Goal: Transaction & Acquisition: Book appointment/travel/reservation

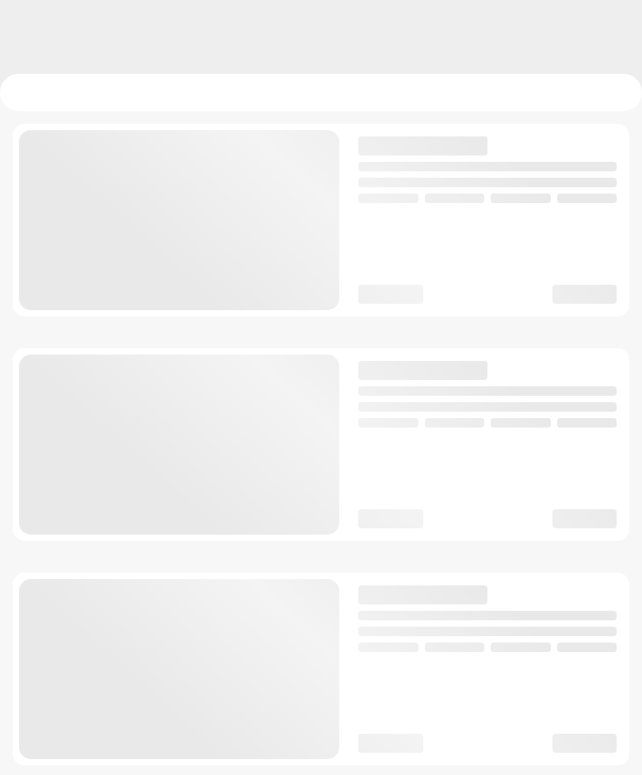
checkbox input "true"
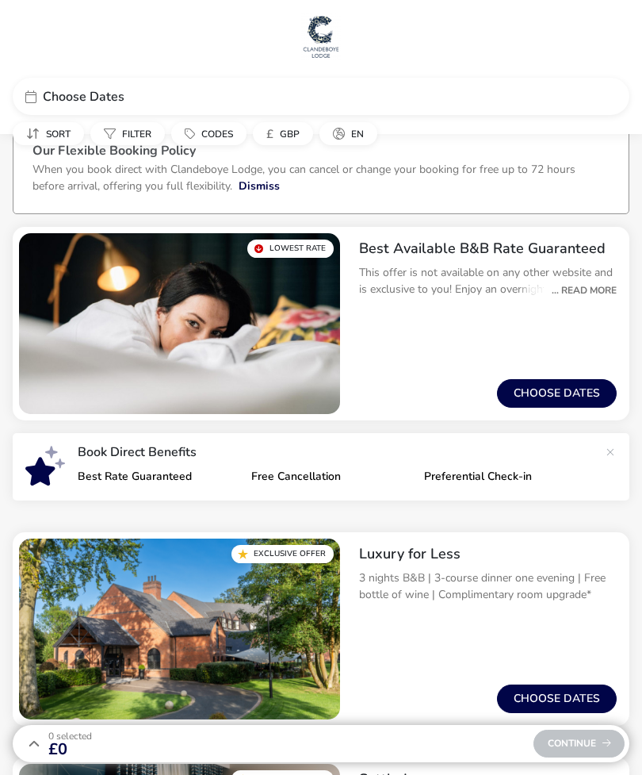
click at [94, 97] on span "Choose Dates" at bounding box center [84, 96] width 82 height 13
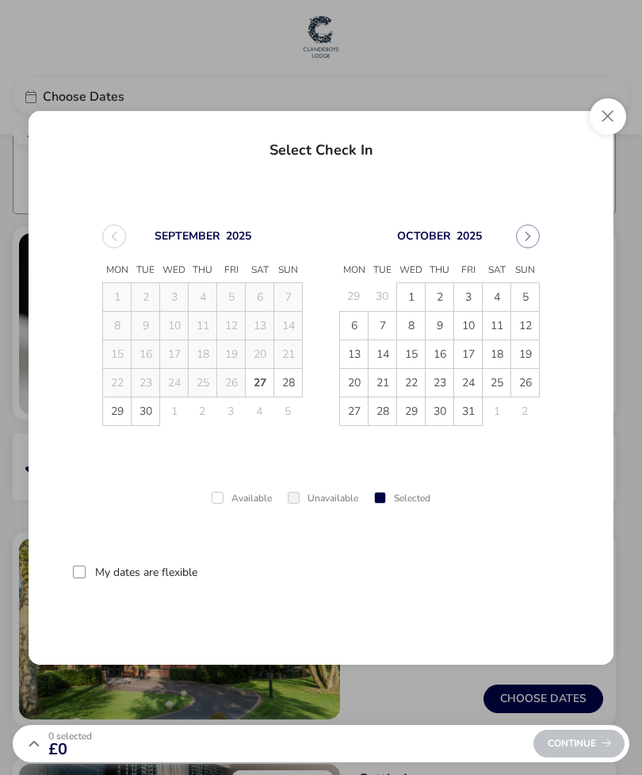
click at [411, 290] on span "1" at bounding box center [411, 297] width 28 height 28
click at [437, 293] on span "2" at bounding box center [441, 298] width 28 height 28
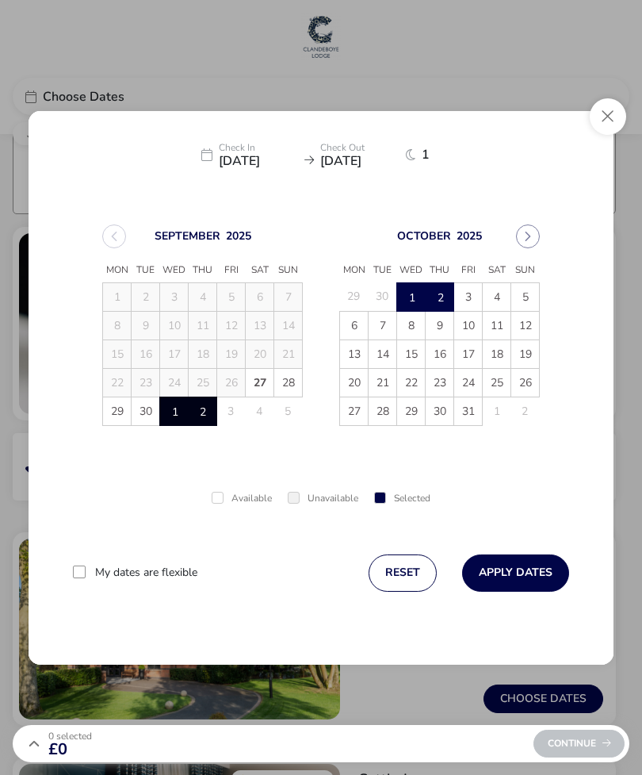
click at [531, 570] on button "Apply Dates" at bounding box center [515, 572] width 107 height 37
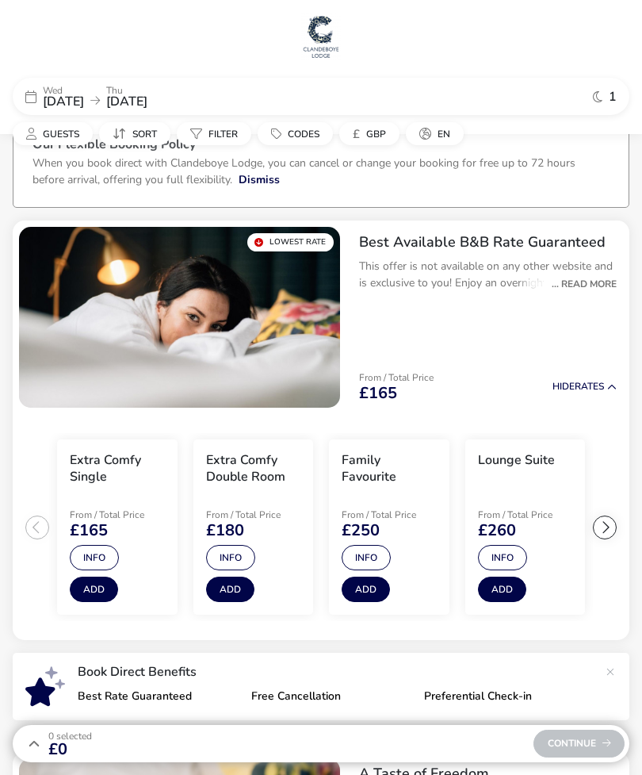
scroll to position [5, 0]
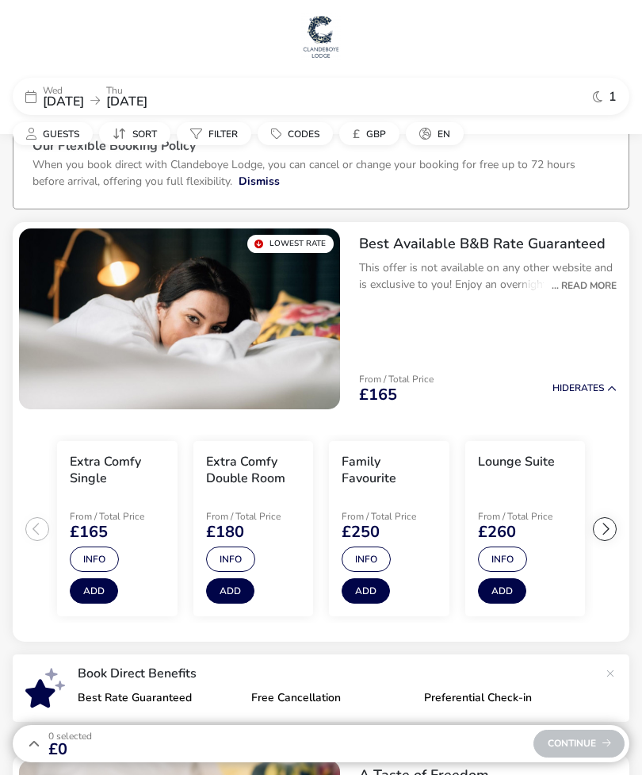
click at [554, 244] on h2 "Best Available B&B Rate Guaranteed" at bounding box center [488, 244] width 258 height 18
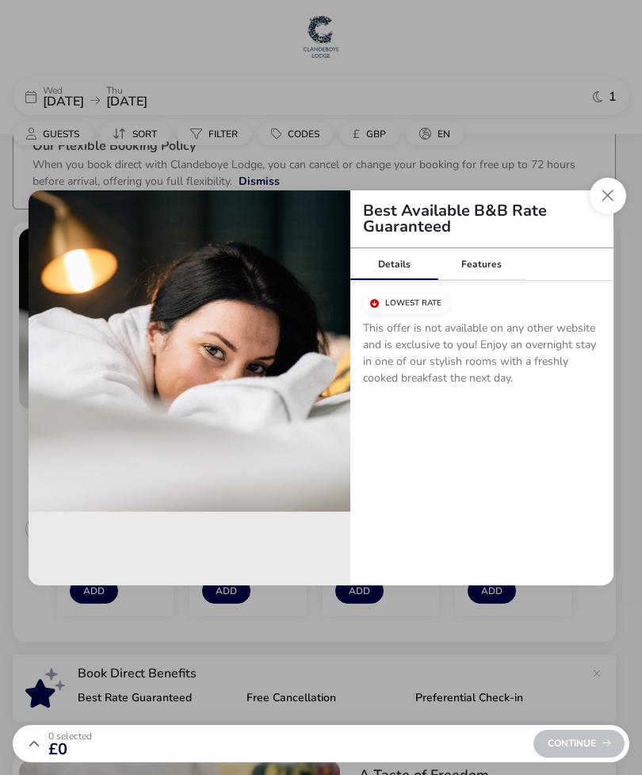
click at [604, 192] on button "Close modal" at bounding box center [608, 196] width 36 height 36
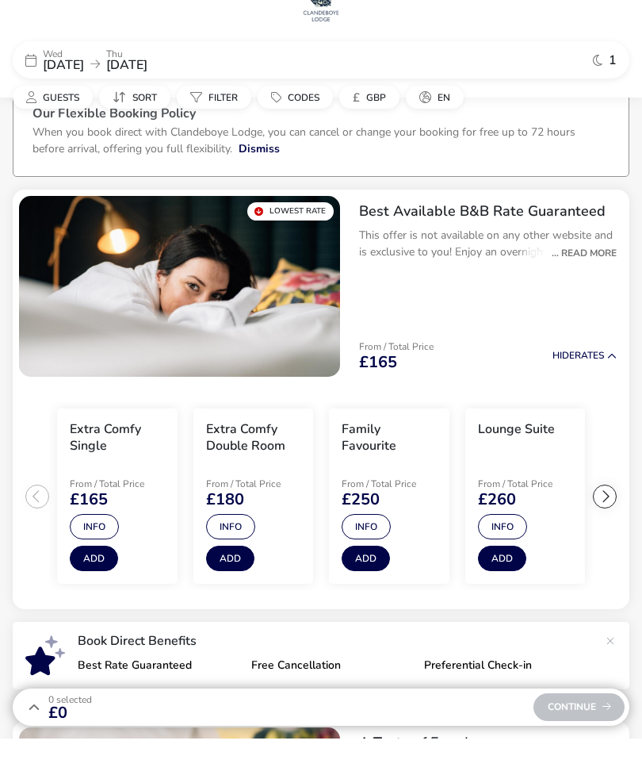
scroll to position [37, 0]
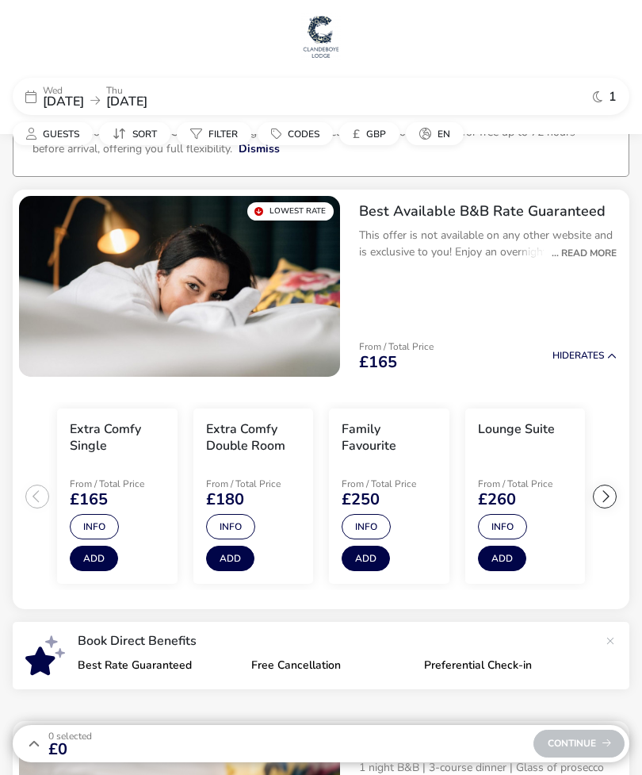
click at [235, 558] on button "Add" at bounding box center [230, 558] width 48 height 25
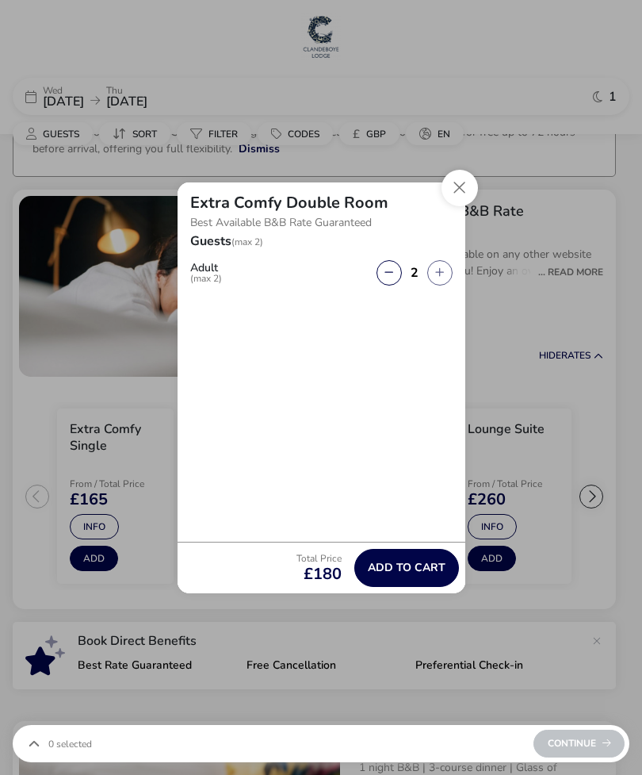
click at [465, 186] on button "Close" at bounding box center [460, 188] width 36 height 36
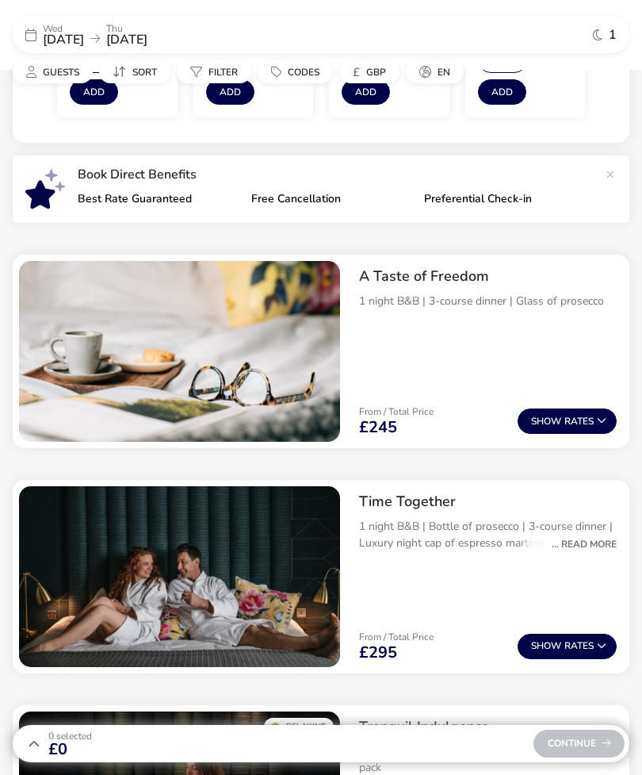
scroll to position [0, 0]
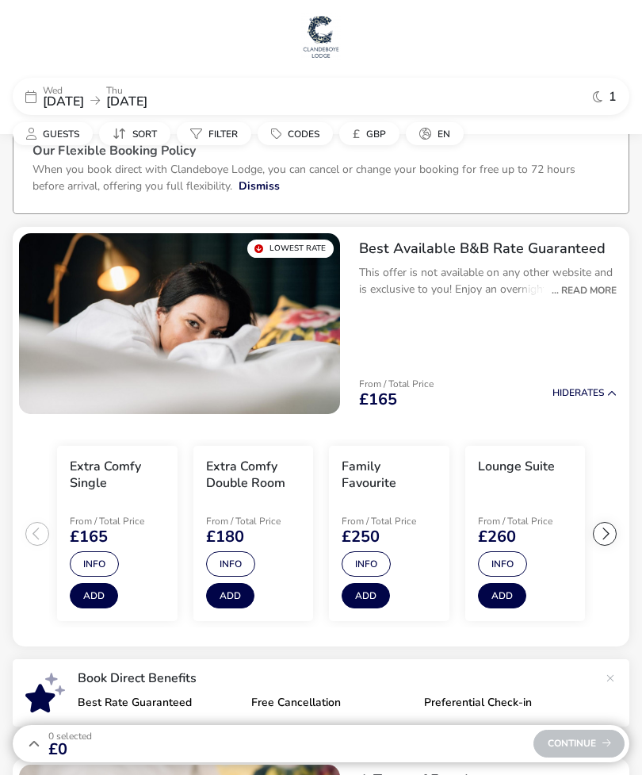
click at [235, 555] on button "Info" at bounding box center [230, 563] width 49 height 25
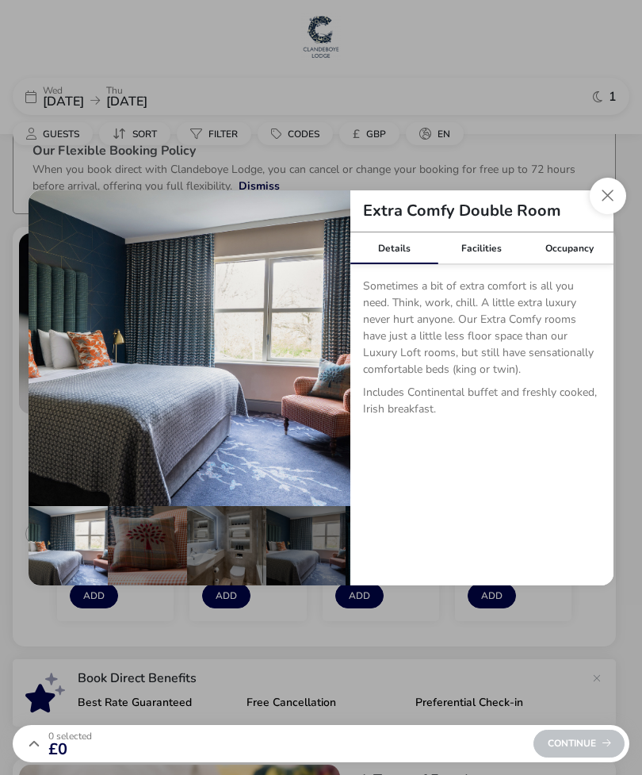
click at [608, 196] on button "Close dialog" at bounding box center [608, 196] width 36 height 36
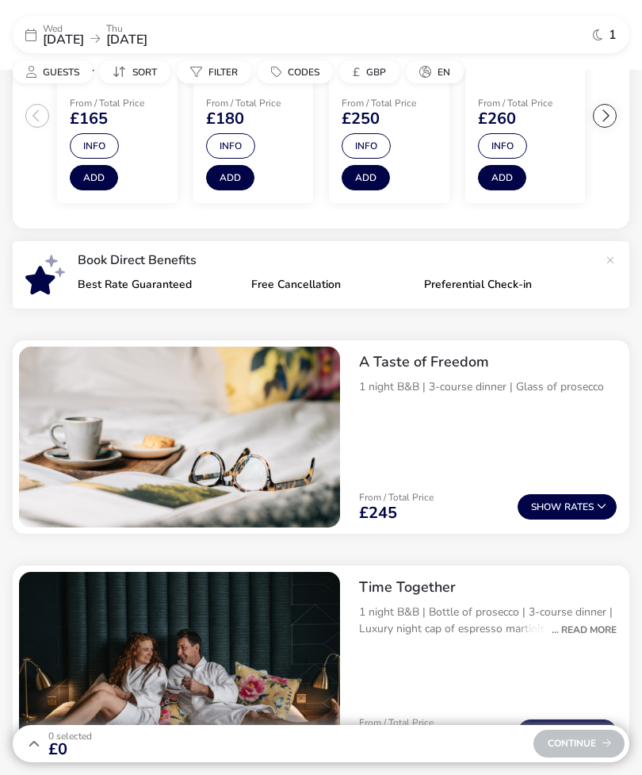
scroll to position [422, 0]
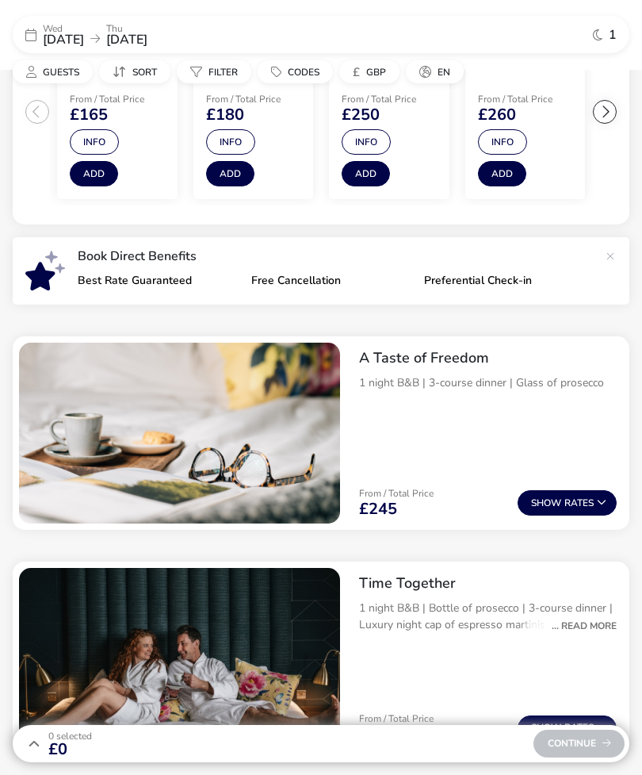
click at [166, 657] on img "1 / 1" at bounding box center [179, 658] width 321 height 181
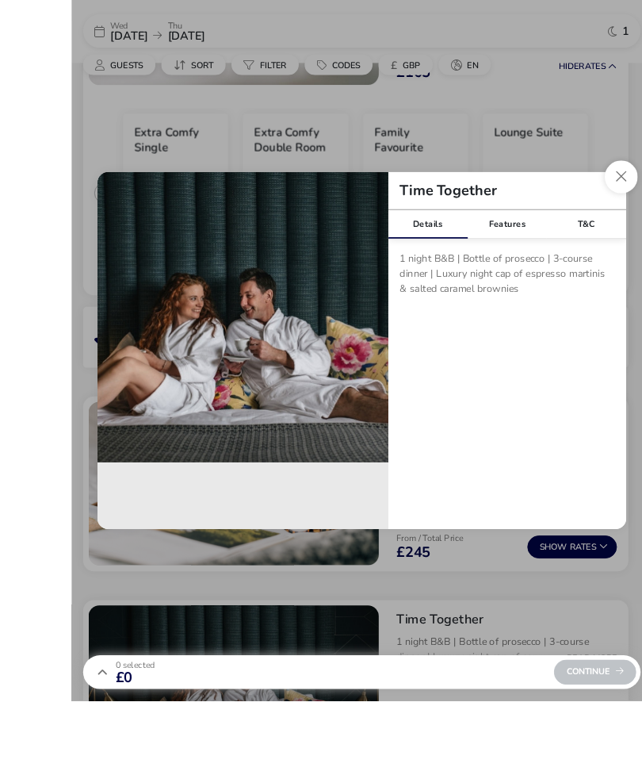
scroll to position [375, 0]
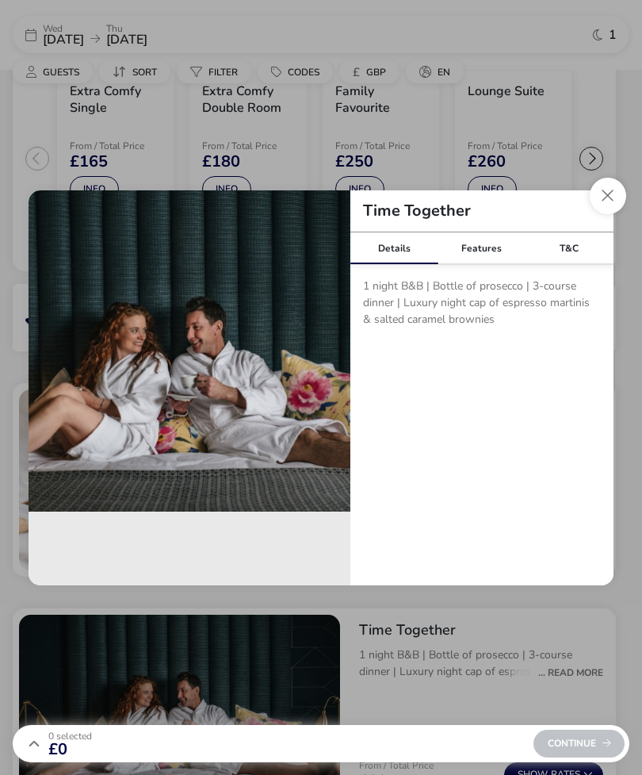
click at [614, 214] on button "Close modal" at bounding box center [608, 196] width 36 height 36
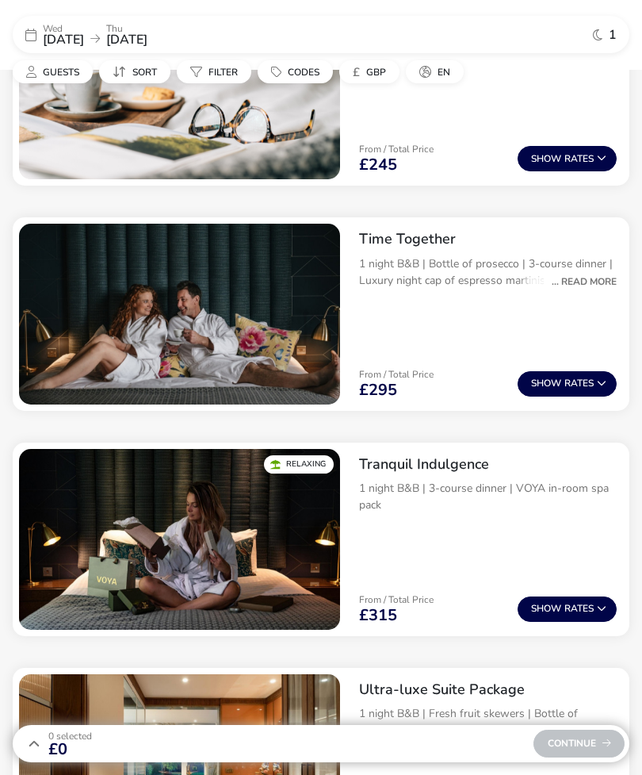
scroll to position [765, 0]
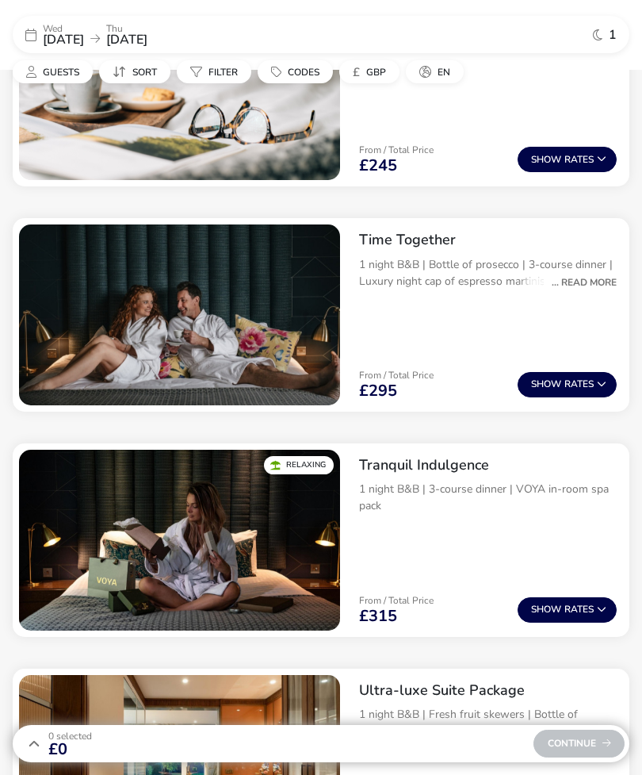
click at [262, 541] on img "1 / 1" at bounding box center [179, 540] width 321 height 181
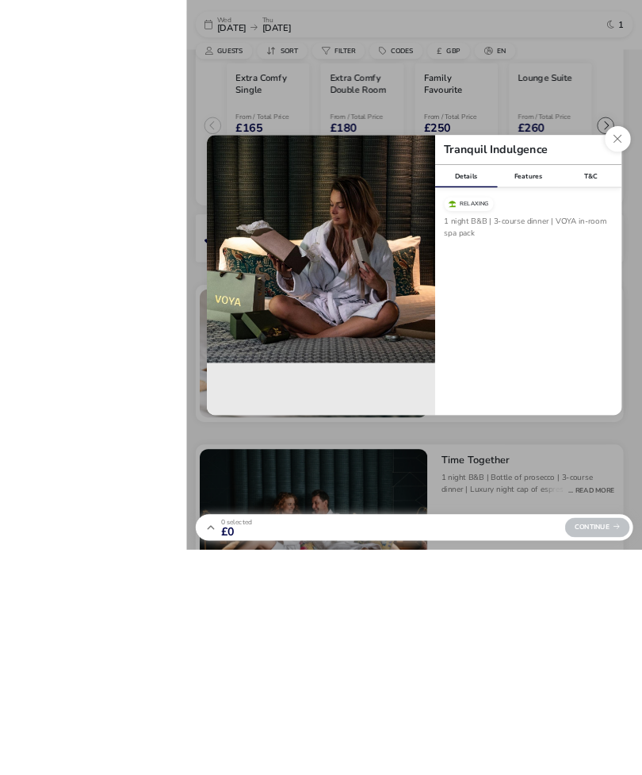
scroll to position [685, 0]
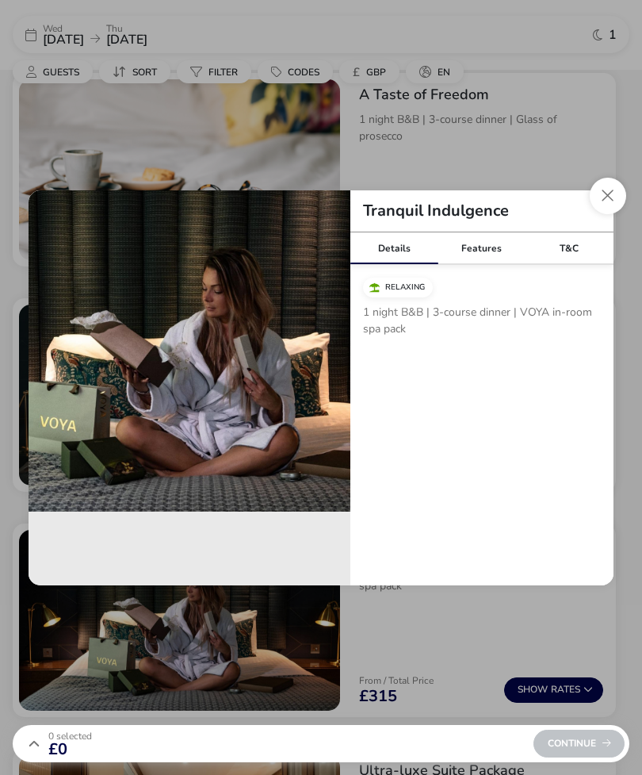
click at [612, 214] on button "Close modal" at bounding box center [608, 196] width 36 height 36
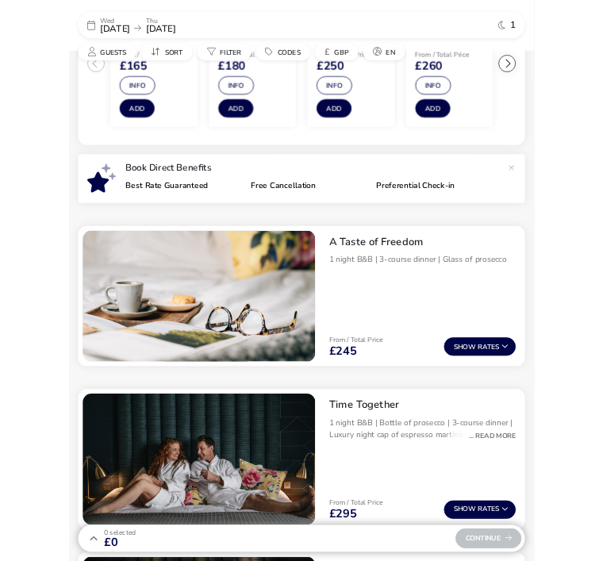
scroll to position [0, 0]
